Goal: Task Accomplishment & Management: Complete application form

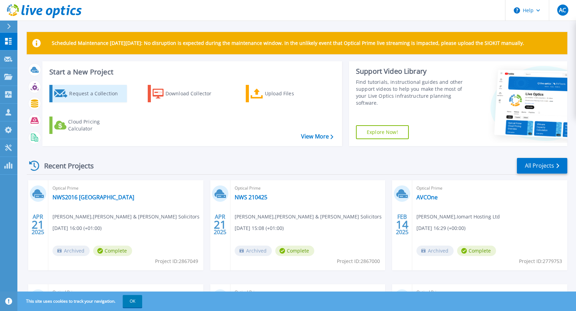
click at [82, 95] on div "Request a Collection" at bounding box center [97, 94] width 56 height 14
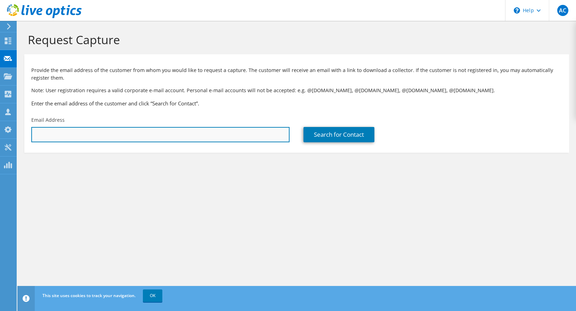
click at [83, 128] on input "text" at bounding box center [160, 134] width 258 height 15
paste input "jon.roberts@conwy.gov.uk"
type input "jon.roberts@conwy.gov.uk"
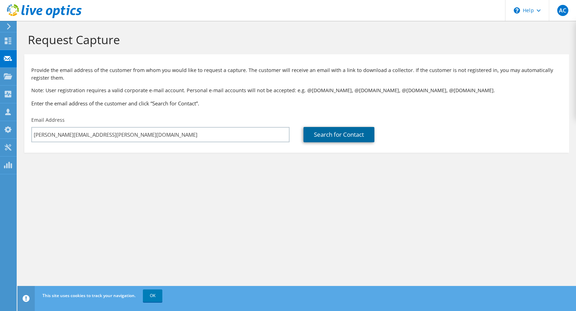
click at [343, 135] on link "Search for Contact" at bounding box center [338, 134] width 71 height 15
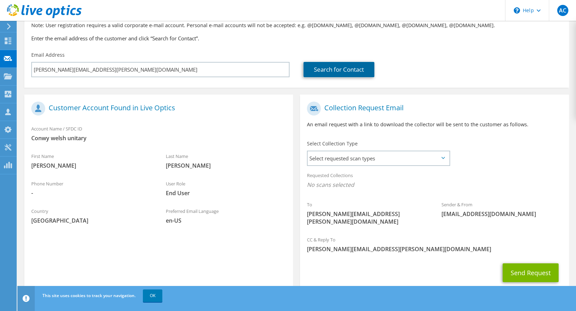
scroll to position [77, 0]
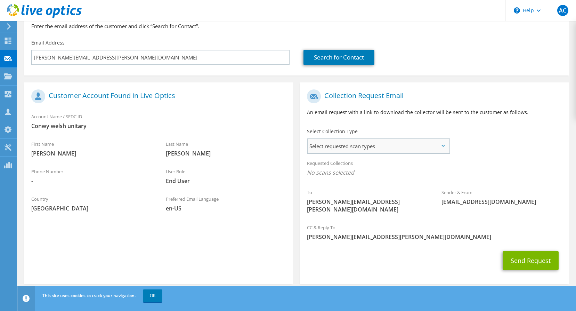
click at [389, 149] on span "Select requested scan types" at bounding box center [378, 146] width 141 height 14
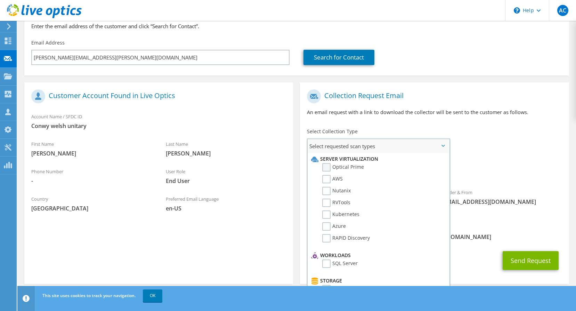
click at [341, 168] on label "Optical Prime" at bounding box center [343, 167] width 42 height 8
click at [0, 0] on input "Optical Prime" at bounding box center [0, 0] width 0 height 0
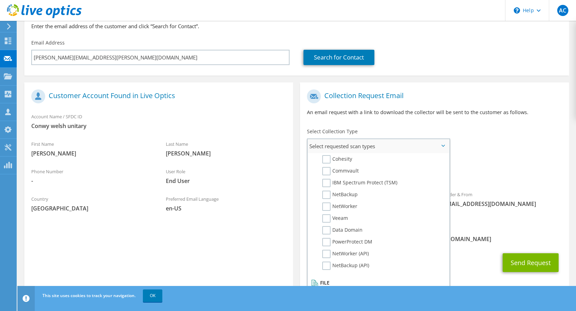
scroll to position [330, 0]
click at [531, 185] on div "Requested Collections No scans selected Optical Prime" at bounding box center [434, 171] width 269 height 31
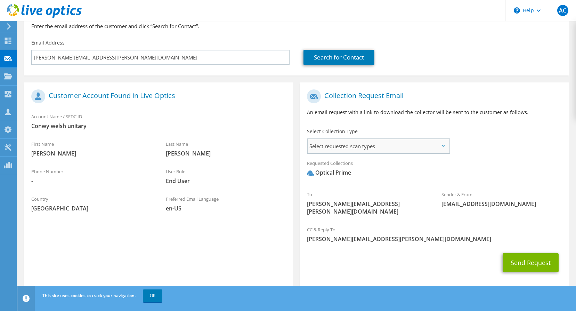
click at [440, 151] on span "Select requested scan types" at bounding box center [378, 146] width 141 height 14
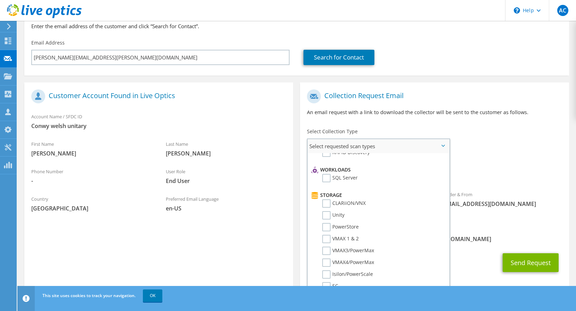
scroll to position [0, 0]
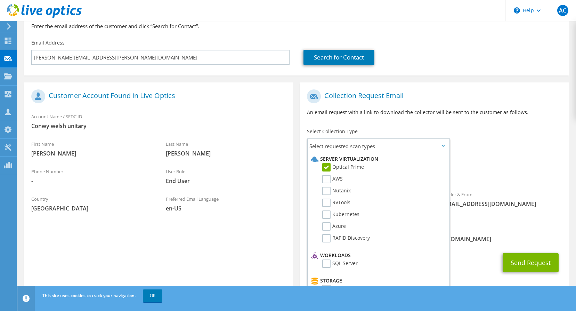
click at [521, 168] on div "Requested Collections No scans selected Optical Prime" at bounding box center [434, 170] width 269 height 28
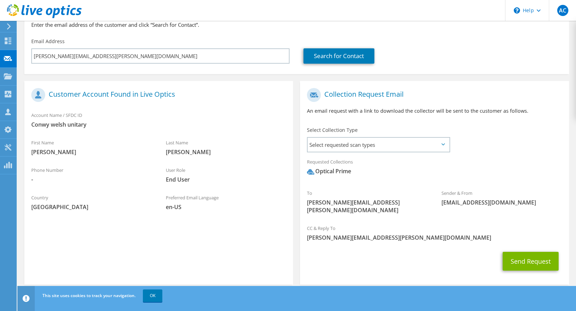
scroll to position [79, 0]
click at [148, 296] on link "OK" at bounding box center [152, 295] width 19 height 13
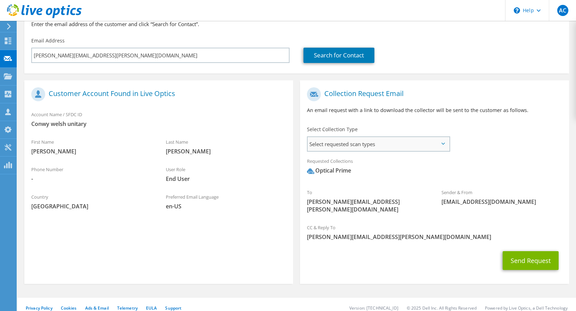
click at [395, 141] on span "Select requested scan types" at bounding box center [378, 144] width 141 height 14
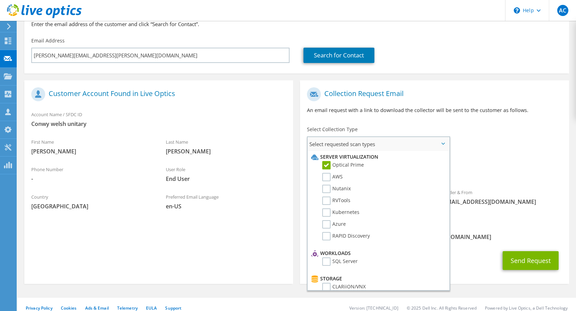
click at [325, 165] on label "Optical Prime" at bounding box center [343, 165] width 42 height 8
click at [0, 0] on input "Optical Prime" at bounding box center [0, 0] width 0 height 0
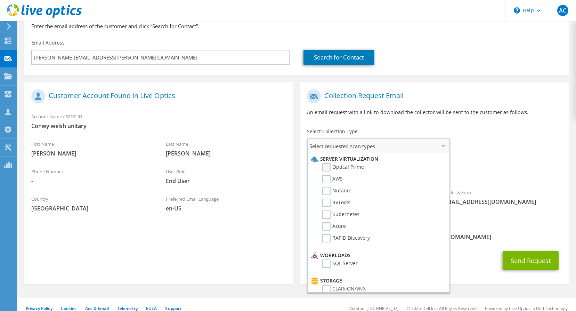
click at [325, 168] on label "Optical Prime" at bounding box center [343, 167] width 42 height 8
click at [0, 0] on input "Optical Prime" at bounding box center [0, 0] width 0 height 0
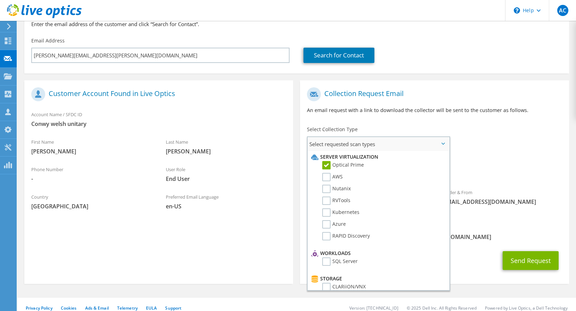
scroll to position [330, 0]
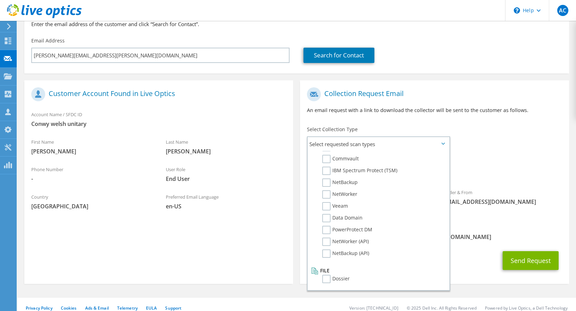
click at [544, 152] on div "To jon.roberts@conwy.gov.uk Sender & From liveoptics@liveoptics.com" at bounding box center [434, 152] width 269 height 136
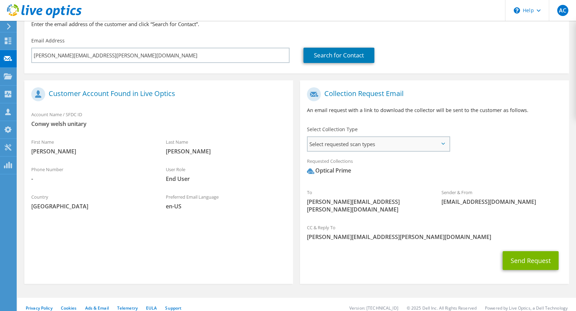
click at [441, 141] on span "Select requested scan types" at bounding box center [378, 144] width 141 height 14
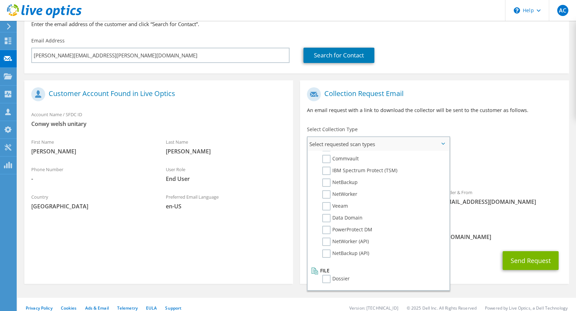
scroll to position [0, 0]
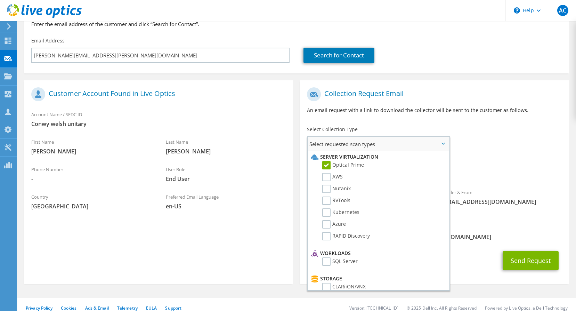
click at [324, 162] on label "Optical Prime" at bounding box center [343, 165] width 42 height 8
click at [0, 0] on input "Optical Prime" at bounding box center [0, 0] width 0 height 0
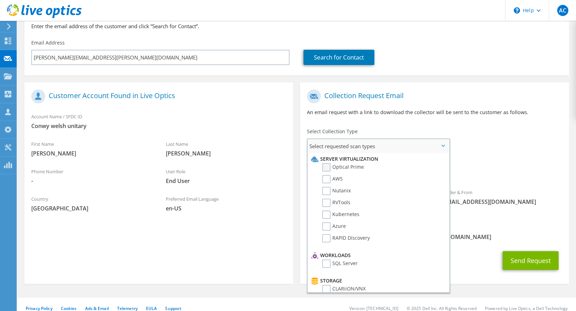
click at [327, 167] on label "Optical Prime" at bounding box center [343, 167] width 42 height 8
click at [0, 0] on input "Optical Prime" at bounding box center [0, 0] width 0 height 0
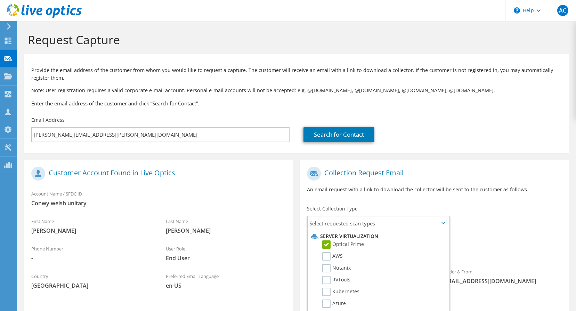
click at [305, 183] on div "Collection Request Email An email request with a link to download the collector…" at bounding box center [434, 182] width 269 height 39
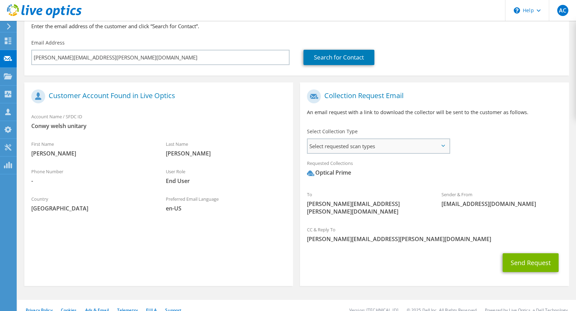
scroll to position [79, 0]
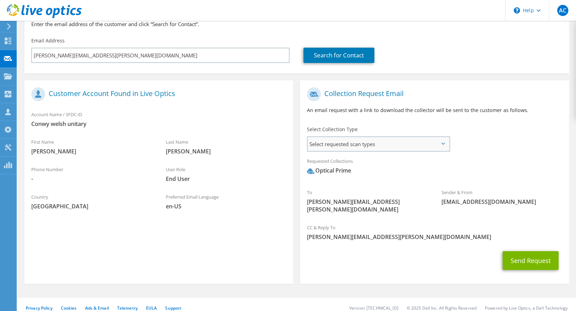
click at [372, 144] on span "Select requested scan types" at bounding box center [378, 144] width 141 height 14
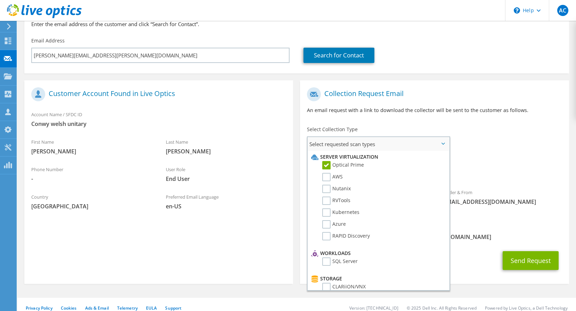
click at [372, 144] on span "Select requested scan types" at bounding box center [378, 144] width 141 height 14
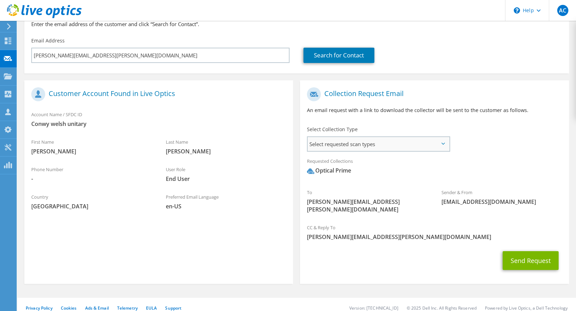
click at [412, 137] on div "Select requested scan types Server Virtualization Optical Prime AWS Nutanix SC" at bounding box center [378, 143] width 143 height 15
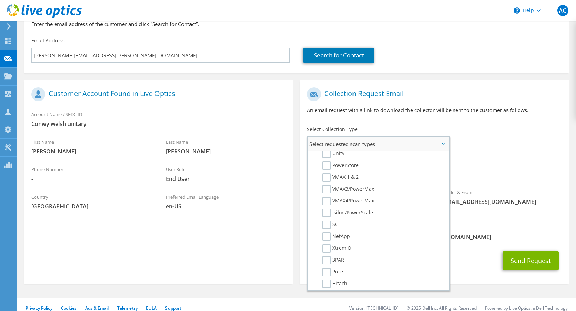
scroll to position [174, 0]
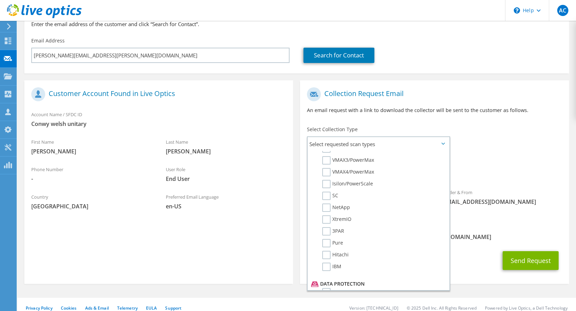
click at [505, 174] on span "Optical Prime" at bounding box center [434, 171] width 255 height 11
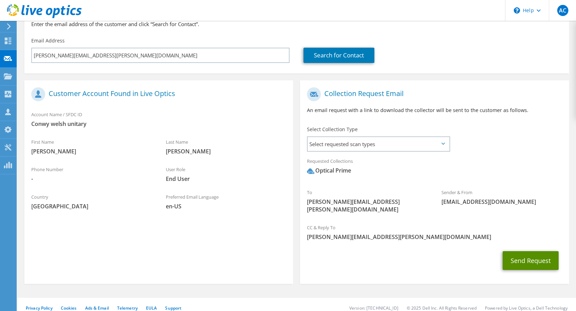
click at [533, 256] on button "Send Request" at bounding box center [531, 260] width 56 height 19
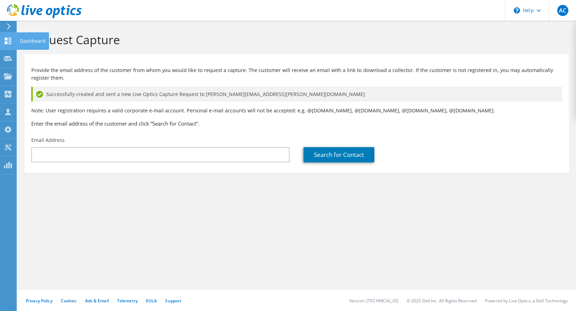
click at [8, 39] on icon at bounding box center [8, 41] width 8 height 7
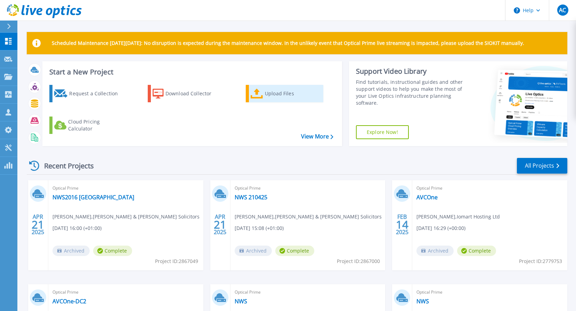
click at [277, 91] on div "Upload Files" at bounding box center [293, 94] width 56 height 14
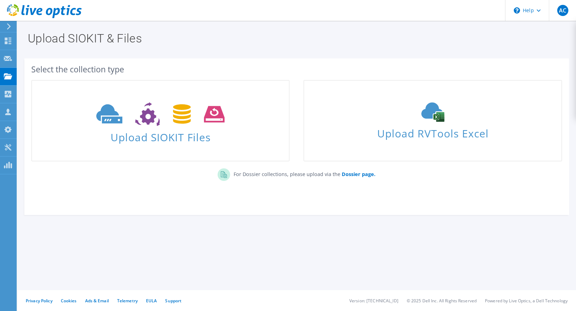
click at [243, 229] on section "Upload SIOKIT & Files Select the collection type Upload SIOKIT Files" at bounding box center [296, 139] width 558 height 236
click at [104, 211] on section "Select the collection type Upload SIOKIT Files Upload RVTools Excel" at bounding box center [296, 136] width 545 height 156
click at [10, 42] on use at bounding box center [8, 41] width 7 height 7
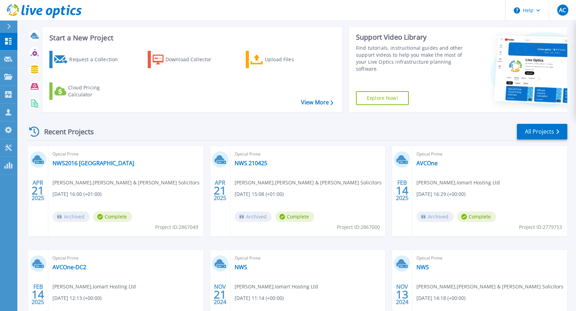
scroll to position [104, 0]
